Goal: Check status: Check status

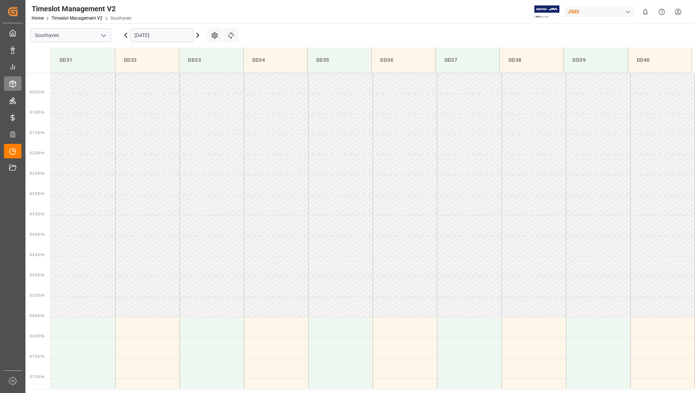
scroll to position [199, 0]
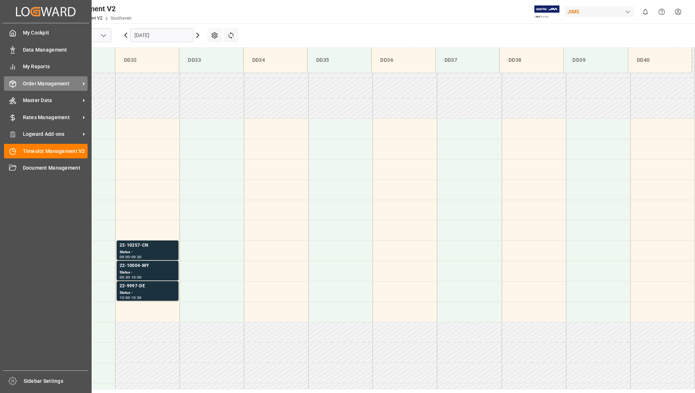
click at [42, 83] on span "Order Management" at bounding box center [51, 84] width 57 height 8
click at [44, 86] on span "Order Management" at bounding box center [51, 84] width 57 height 8
drag, startPoint x: 44, startPoint y: 86, endPoint x: 12, endPoint y: 84, distance: 32.1
click at [12, 84] on polyline at bounding box center [13, 82] width 6 height 1
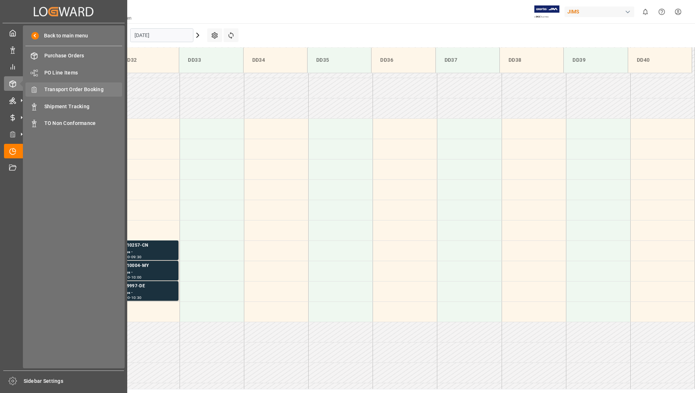
drag, startPoint x: 12, startPoint y: 84, endPoint x: 73, endPoint y: 92, distance: 60.9
click at [73, 92] on span "Transport Order Booking" at bounding box center [83, 90] width 78 height 8
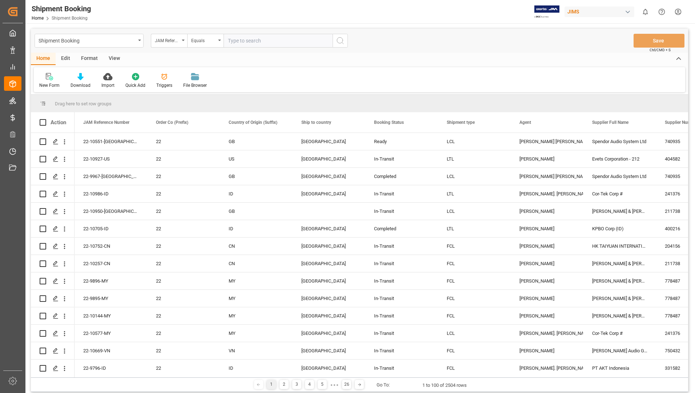
click at [252, 37] on input "text" at bounding box center [278, 41] width 109 height 14
type input "22-10927-us"
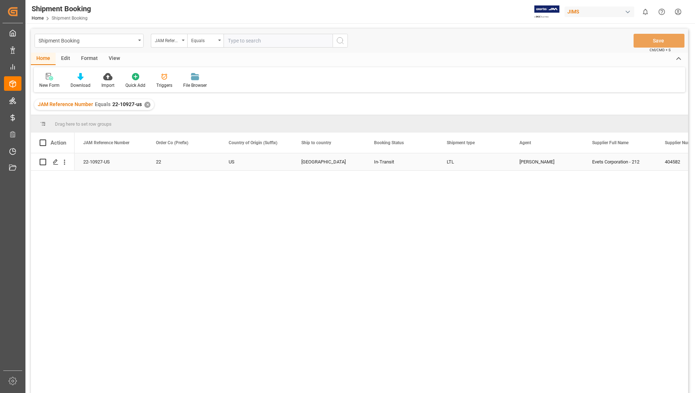
click at [44, 162] on input "Press Space to toggle row selection (unchecked)" at bounding box center [43, 162] width 7 height 7
checkbox input "true"
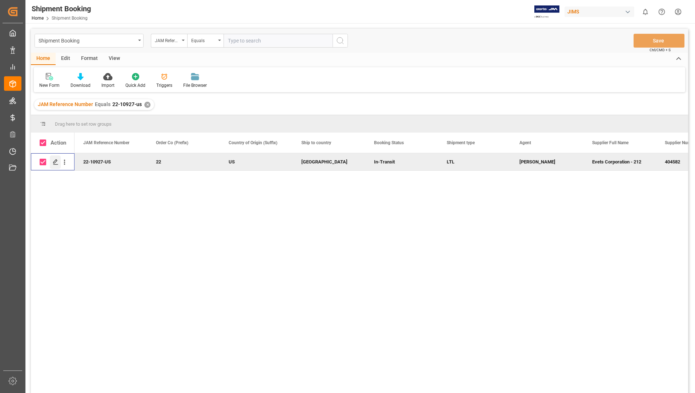
click at [58, 162] on icon "Press SPACE to deselect this row." at bounding box center [56, 162] width 6 height 6
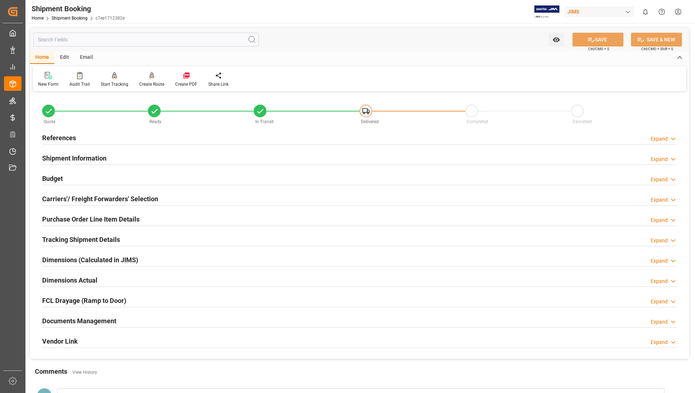
click at [69, 320] on h2 "Documents Management" at bounding box center [79, 321] width 74 height 10
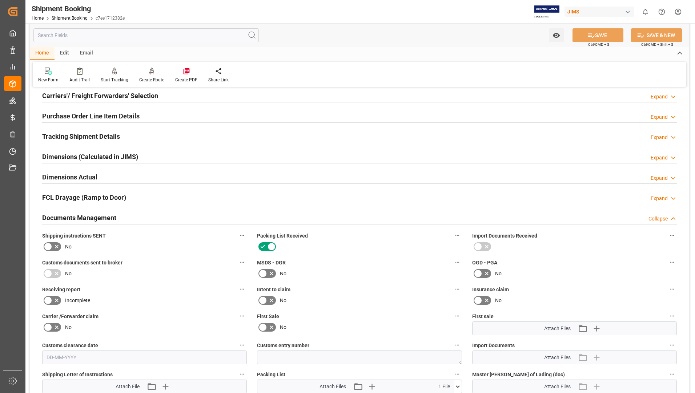
scroll to position [254, 0]
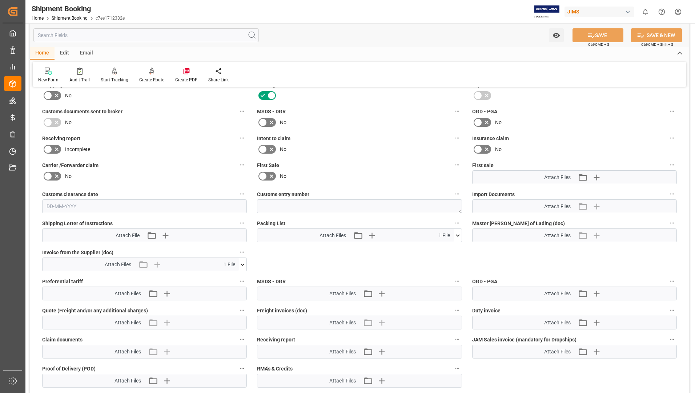
click at [459, 232] on icon at bounding box center [458, 236] width 8 height 8
click at [456, 249] on icon at bounding box center [454, 249] width 8 height 8
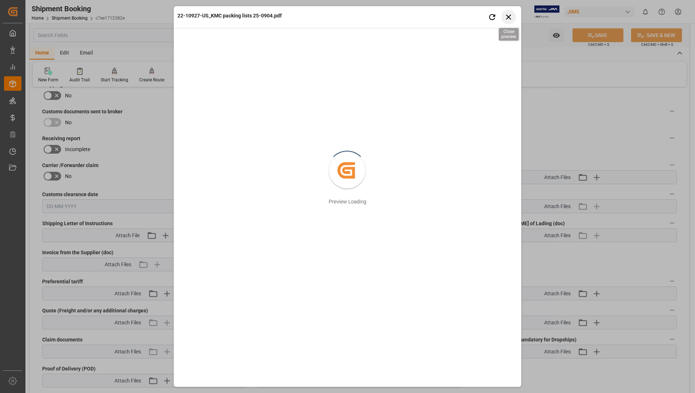
click at [508, 16] on icon "button" at bounding box center [508, 16] width 9 height 9
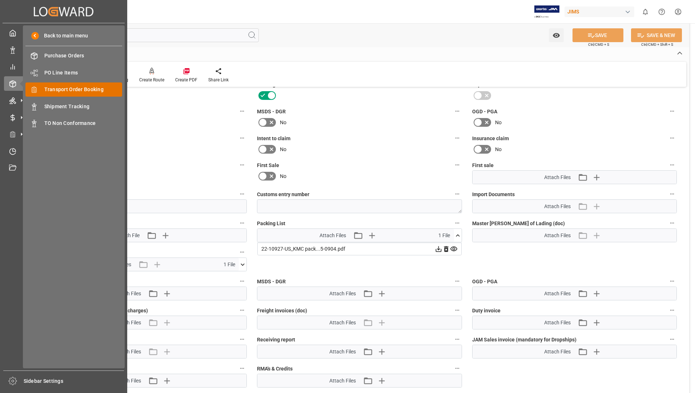
click at [66, 90] on span "Transport Order Booking" at bounding box center [83, 90] width 78 height 8
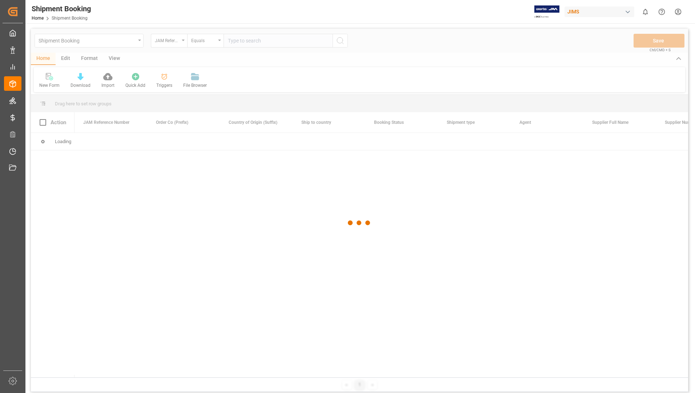
click at [246, 42] on div at bounding box center [359, 223] width 657 height 389
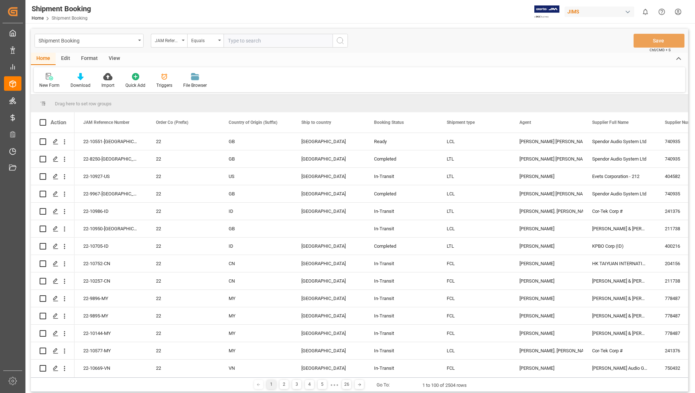
click at [248, 40] on input "text" at bounding box center [278, 41] width 109 height 14
click at [289, 42] on input "text" at bounding box center [278, 41] width 109 height 14
type input "22-10996-us"
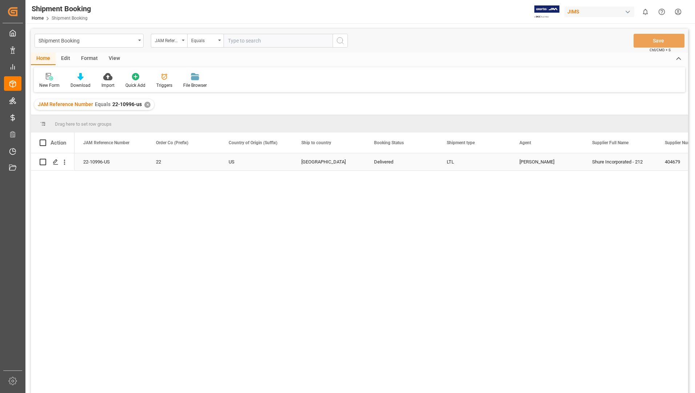
click at [42, 162] on input "Press Space to toggle row selection (unchecked)" at bounding box center [43, 162] width 7 height 7
checkbox input "true"
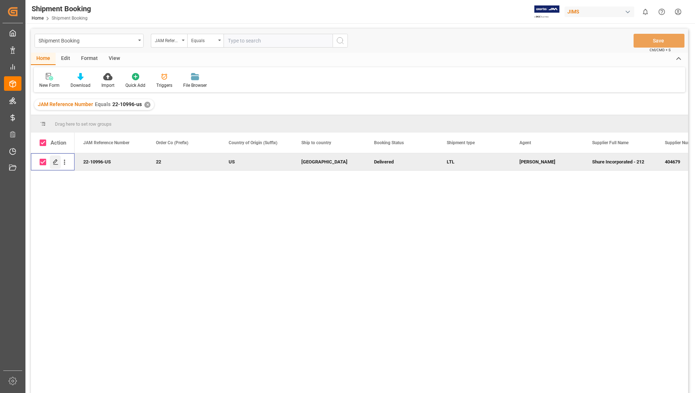
click at [55, 162] on icon "Press SPACE to deselect this row." at bounding box center [56, 162] width 6 height 6
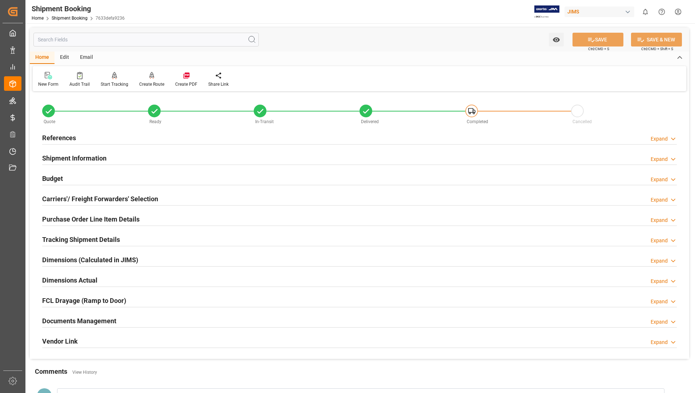
click at [77, 241] on h2 "Tracking Shipment Details" at bounding box center [81, 240] width 78 height 10
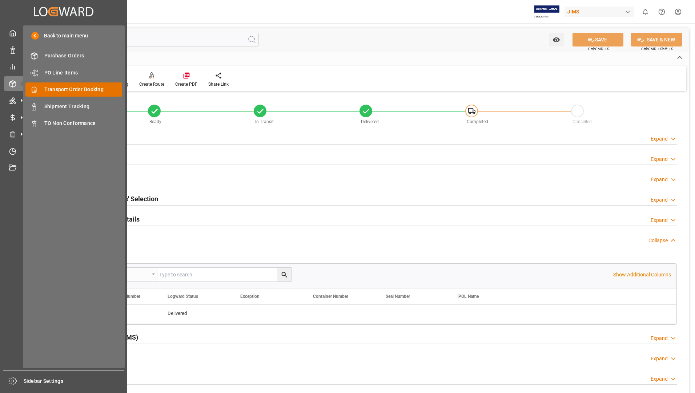
click at [66, 88] on span "Transport Order Booking" at bounding box center [83, 90] width 78 height 8
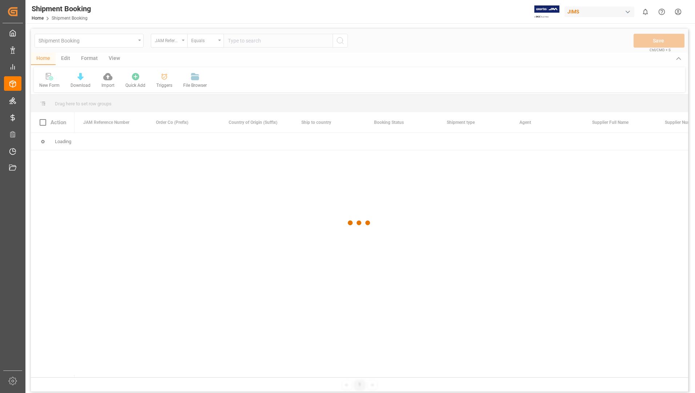
click at [236, 37] on div at bounding box center [359, 223] width 657 height 389
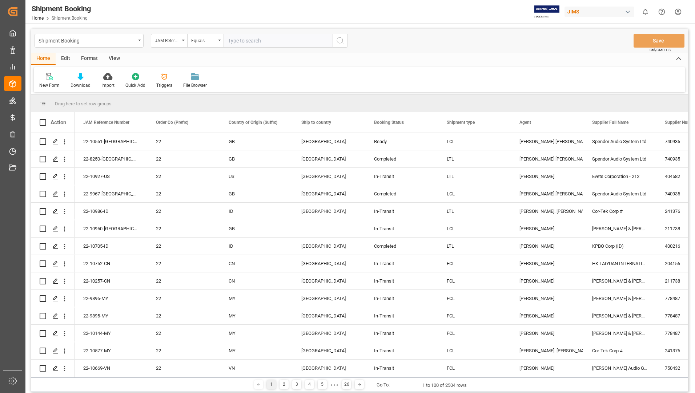
click at [260, 39] on input "text" at bounding box center [278, 41] width 109 height 14
type input "22-10967-us"
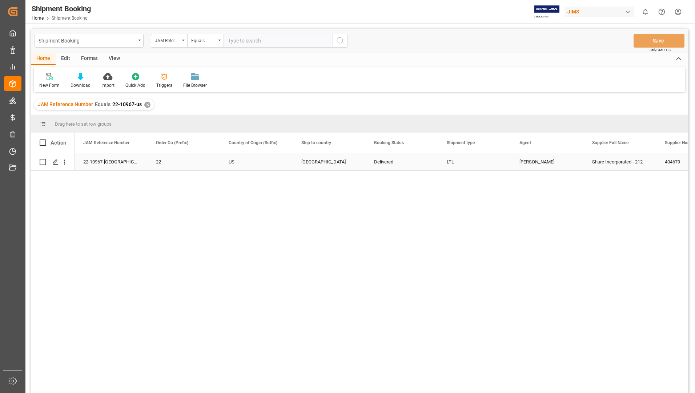
click at [43, 162] on input "Press Space to toggle row selection (unchecked)" at bounding box center [43, 162] width 7 height 7
checkbox input "true"
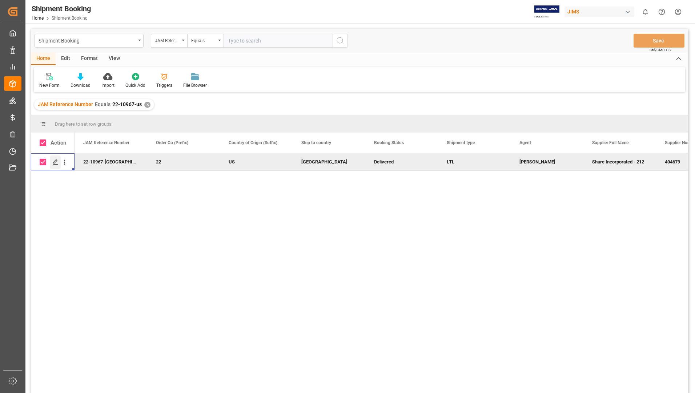
click at [57, 160] on icon "Press SPACE to deselect this row." at bounding box center [56, 162] width 6 height 6
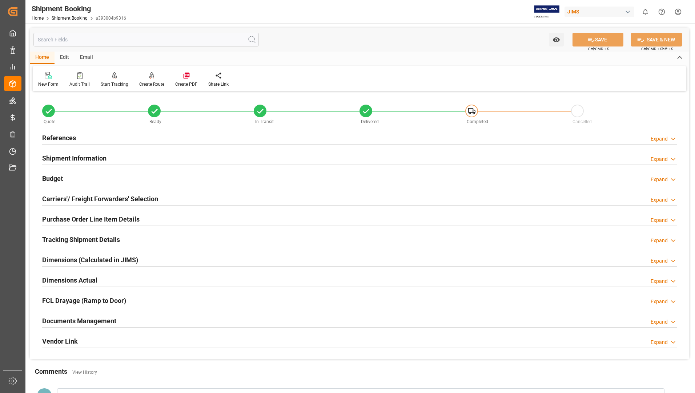
click at [91, 237] on h2 "Tracking Shipment Details" at bounding box center [81, 240] width 78 height 10
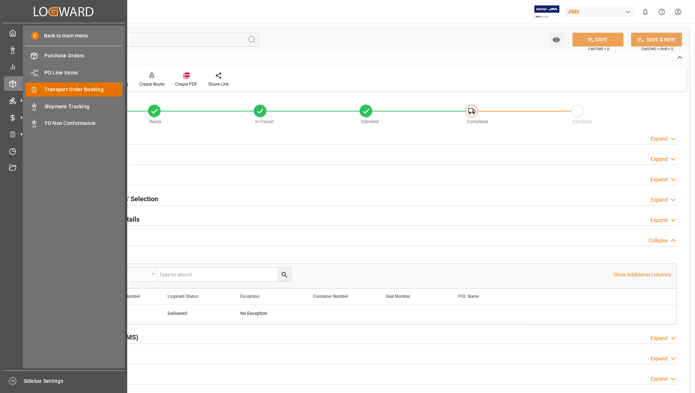
click at [58, 91] on span "Transport Order Booking" at bounding box center [83, 90] width 78 height 8
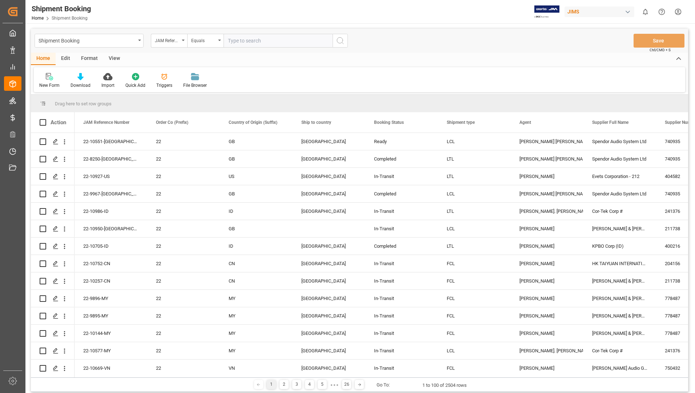
click at [249, 41] on input "text" at bounding box center [278, 41] width 109 height 14
type input "22-10929-us"
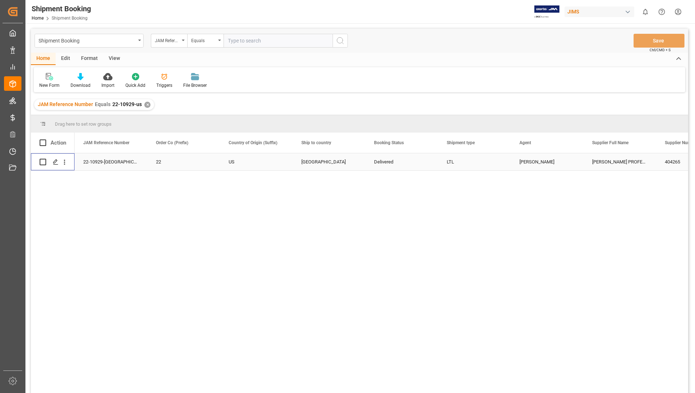
click at [44, 159] on input "Press Space to toggle row selection (unchecked)" at bounding box center [43, 162] width 7 height 7
checkbox input "true"
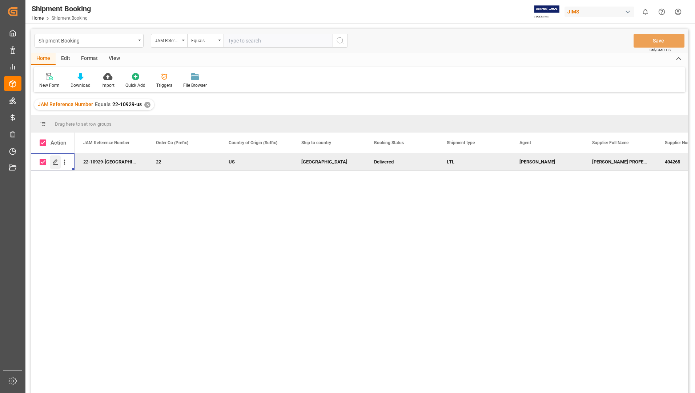
click at [55, 161] on icon "Press SPACE to deselect this row." at bounding box center [56, 162] width 6 height 6
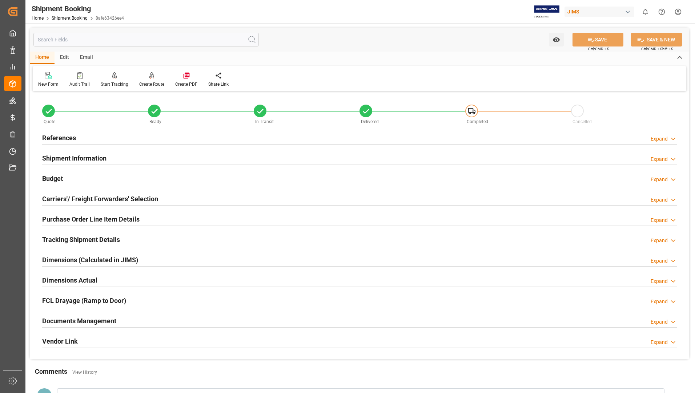
click at [63, 237] on h2 "Tracking Shipment Details" at bounding box center [81, 240] width 78 height 10
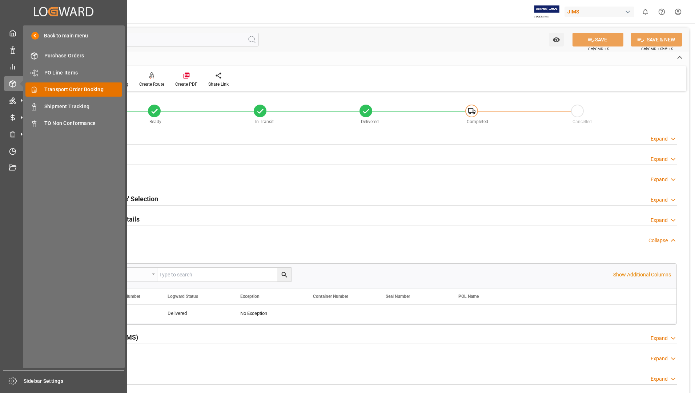
click at [69, 88] on span "Transport Order Booking" at bounding box center [83, 90] width 78 height 8
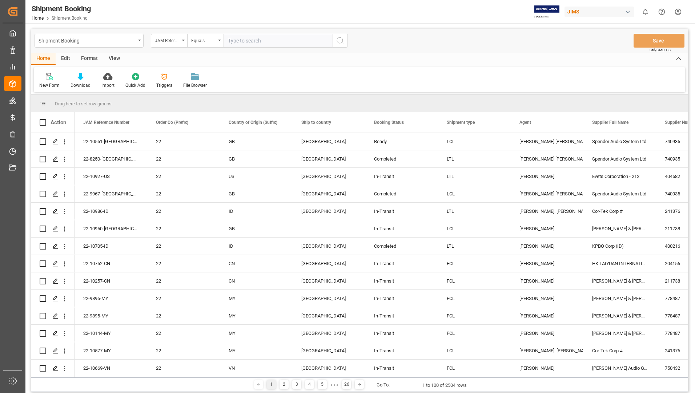
click at [248, 40] on input "text" at bounding box center [278, 41] width 109 height 14
type input "22-9997-DE"
click at [337, 41] on icon "search button" at bounding box center [340, 40] width 9 height 9
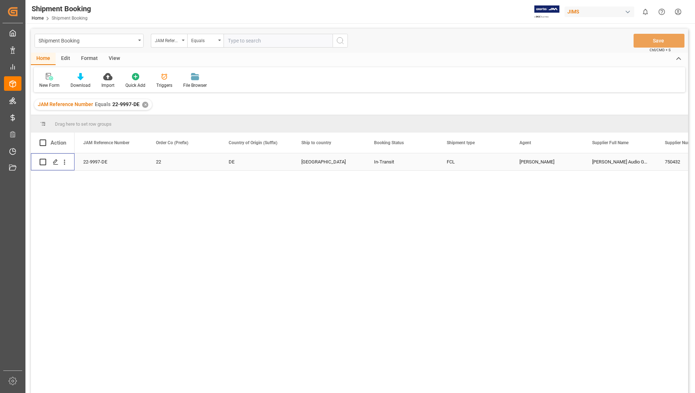
click at [45, 162] on input "Press Space to toggle row selection (unchecked)" at bounding box center [43, 162] width 7 height 7
checkbox input "true"
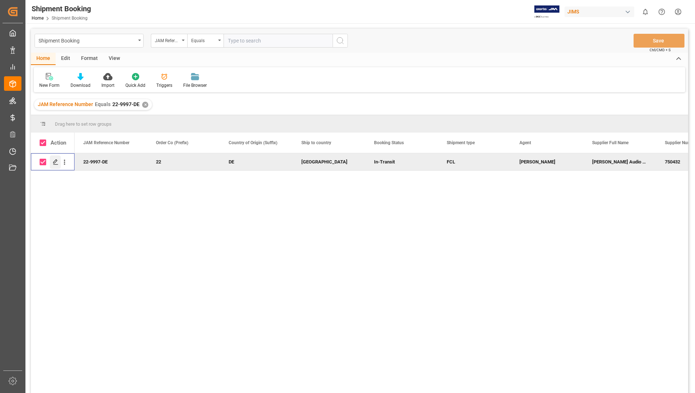
click at [55, 159] on icon "Press SPACE to deselect this row." at bounding box center [56, 162] width 6 height 6
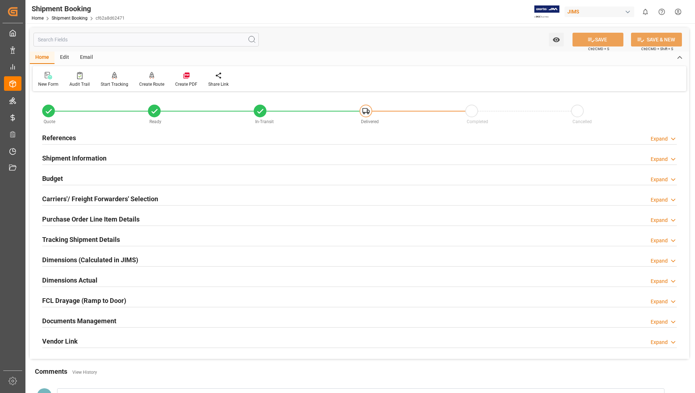
click at [93, 236] on h2 "Tracking Shipment Details" at bounding box center [81, 240] width 78 height 10
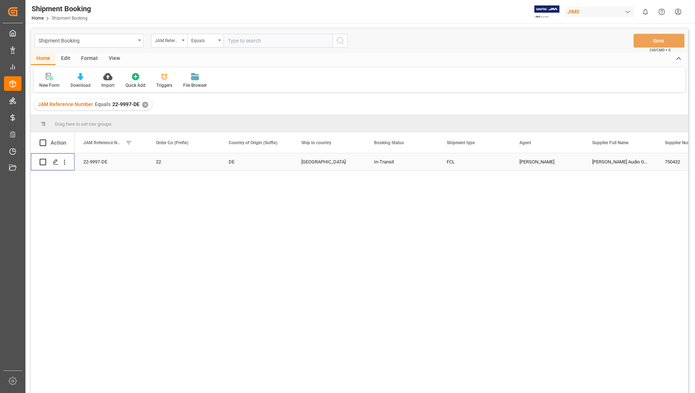
click at [41, 164] on input "Press Space to toggle row selection (unchecked)" at bounding box center [43, 162] width 7 height 7
checkbox input "true"
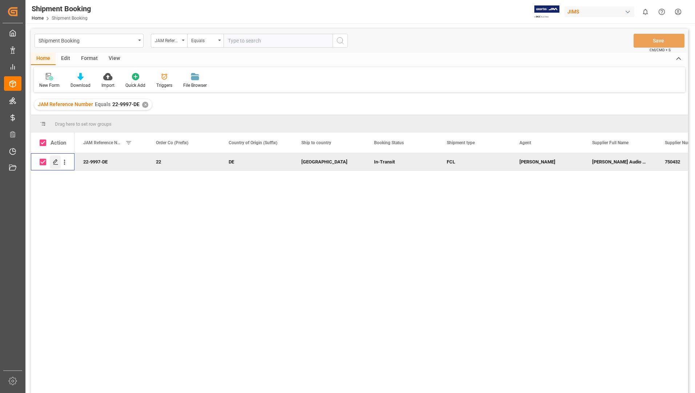
click at [54, 160] on icon "Press SPACE to deselect this row." at bounding box center [56, 162] width 6 height 6
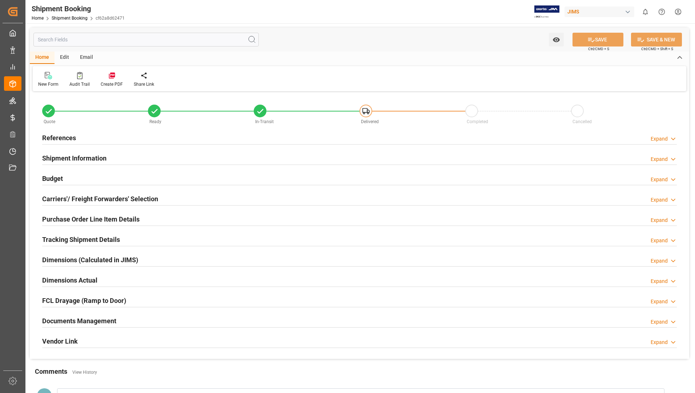
type input "0"
click at [80, 261] on h2 "Dimensions (Calculated in JIMS)" at bounding box center [90, 260] width 96 height 10
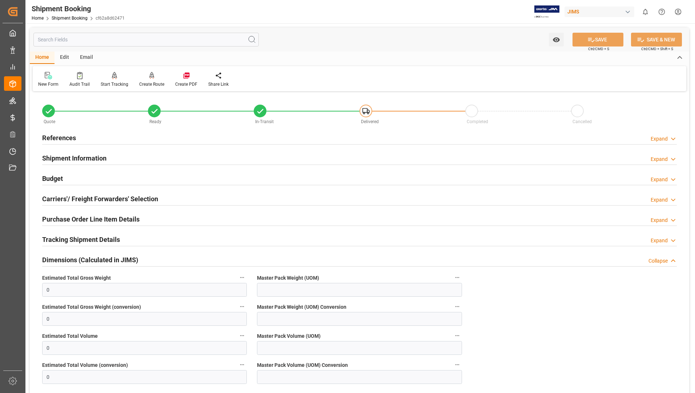
scroll to position [182, 0]
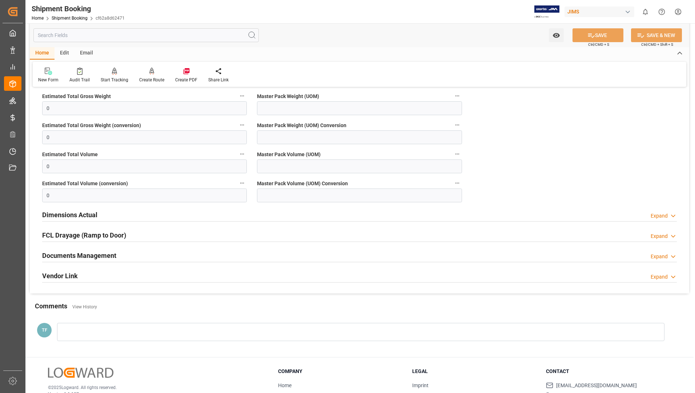
click at [71, 212] on h2 "Dimensions Actual" at bounding box center [69, 215] width 55 height 10
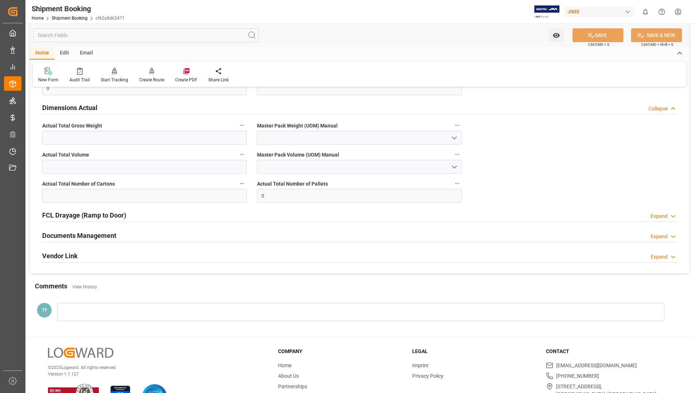
scroll to position [291, 0]
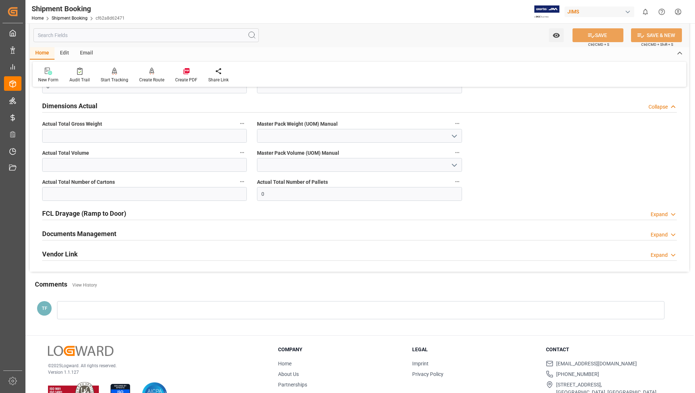
click at [81, 211] on h2 "FCL Drayage (Ramp to Door)" at bounding box center [84, 214] width 84 height 10
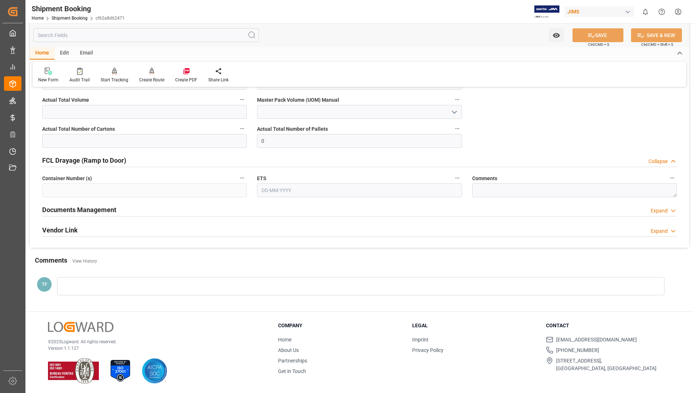
scroll to position [344, 0]
click at [106, 207] on h2 "Documents Management" at bounding box center [79, 210] width 74 height 10
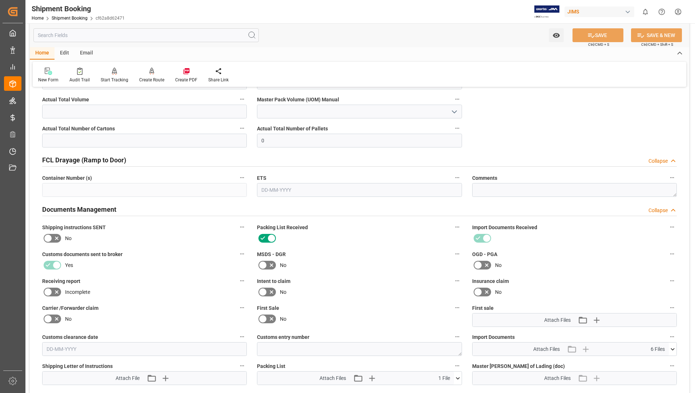
scroll to position [490, 0]
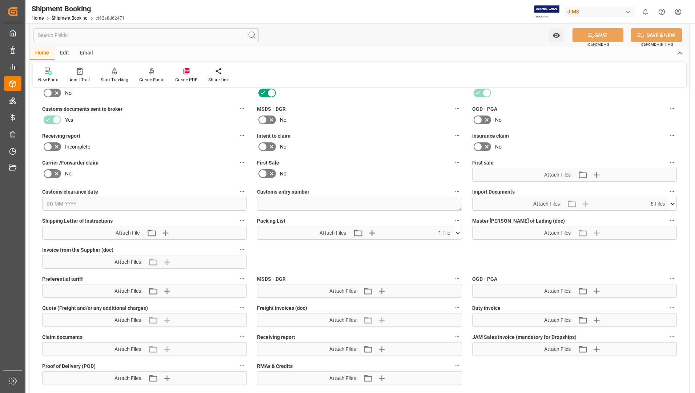
click at [458, 232] on icon at bounding box center [458, 233] width 8 height 8
click at [455, 244] on icon at bounding box center [454, 247] width 8 height 8
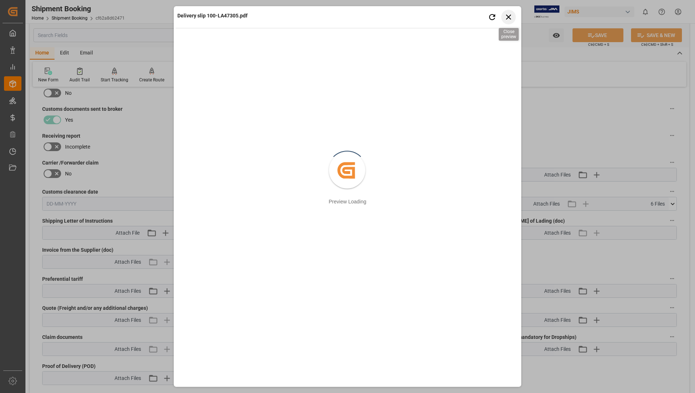
click at [510, 15] on icon "button" at bounding box center [508, 16] width 9 height 9
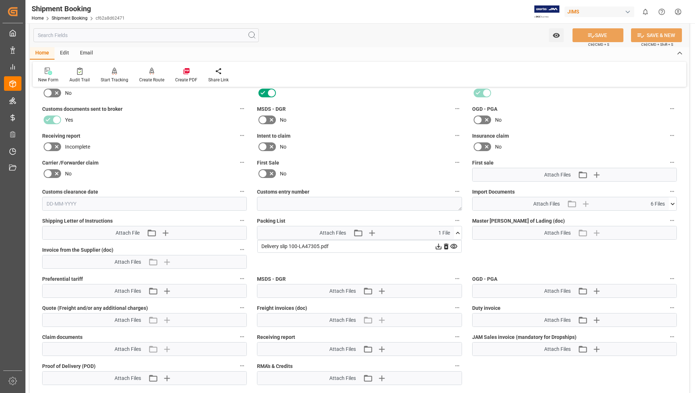
click at [673, 202] on icon at bounding box center [673, 204] width 8 height 8
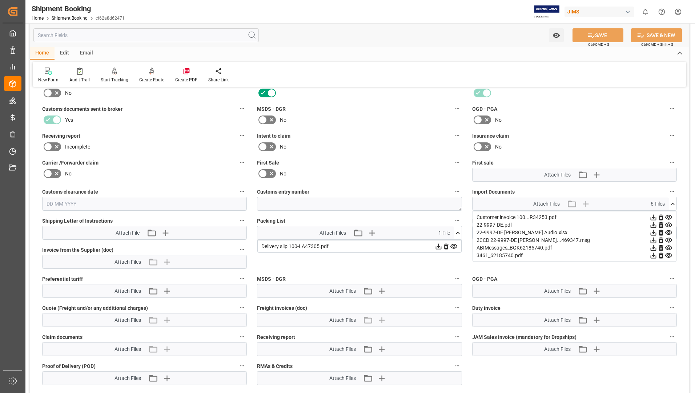
click at [667, 217] on icon at bounding box center [668, 217] width 7 height 5
